Goal: Transaction & Acquisition: Purchase product/service

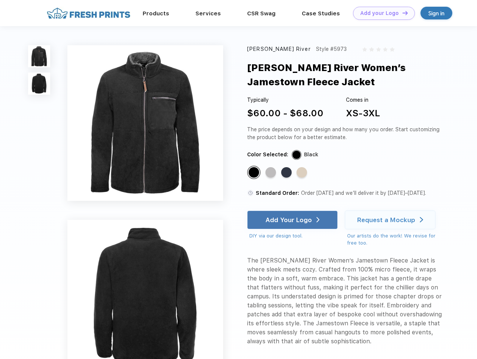
click at [381, 13] on link "Add your Logo Design Tool" at bounding box center [384, 13] width 62 height 13
click at [0, 0] on div "Design Tool" at bounding box center [0, 0] width 0 height 0
click at [401, 13] on link "Add your Logo Design Tool" at bounding box center [384, 13] width 62 height 13
click at [39, 56] on img at bounding box center [39, 56] width 22 height 22
click at [39, 84] on img at bounding box center [39, 84] width 22 height 22
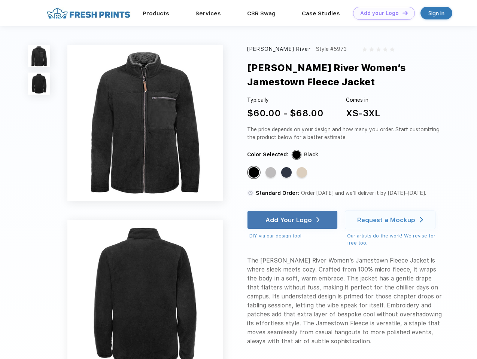
click at [254, 173] on div "Standard Color" at bounding box center [253, 172] width 10 height 10
click at [271, 173] on div "Standard Color" at bounding box center [270, 172] width 10 height 10
click at [287, 173] on div "Standard Color" at bounding box center [286, 172] width 10 height 10
click at [302, 173] on div "Standard Color" at bounding box center [301, 172] width 10 height 10
click at [293, 220] on div "Add Your Logo" at bounding box center [288, 219] width 46 height 7
